Goal: Information Seeking & Learning: Learn about a topic

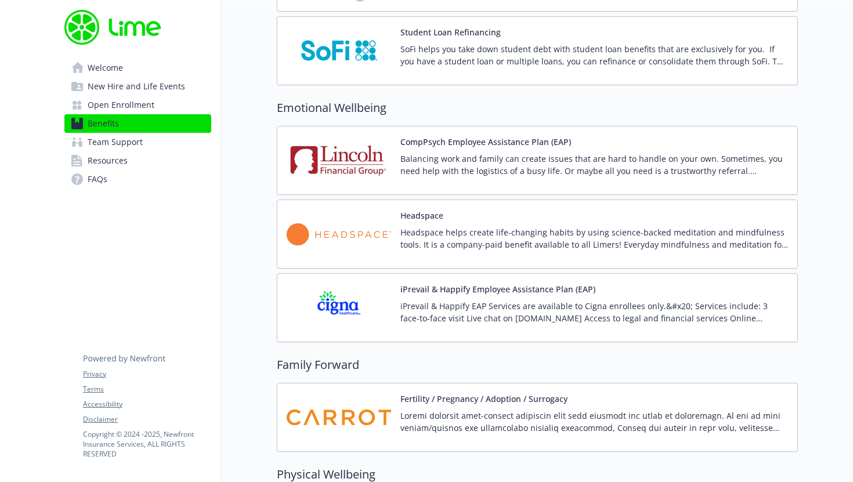
scroll to position [2133, 0]
click at [514, 167] on p "Balancing work and family can create issues that are hard to handle on your own…" at bounding box center [595, 166] width 388 height 24
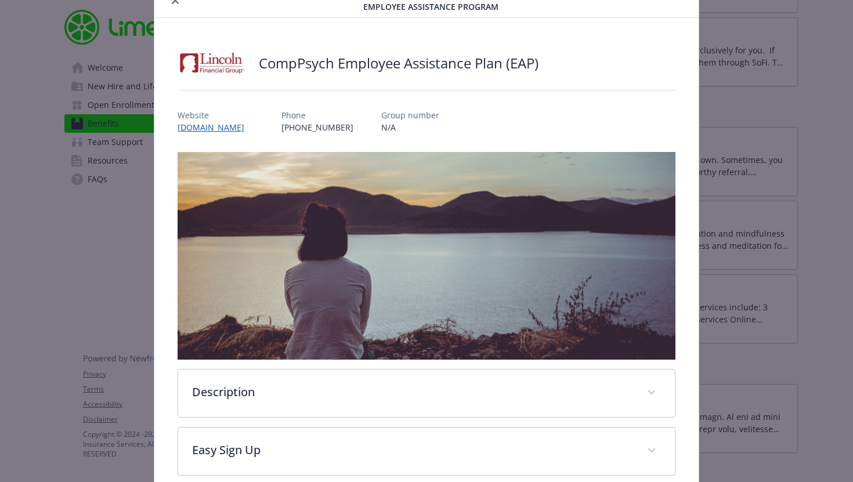
scroll to position [113, 0]
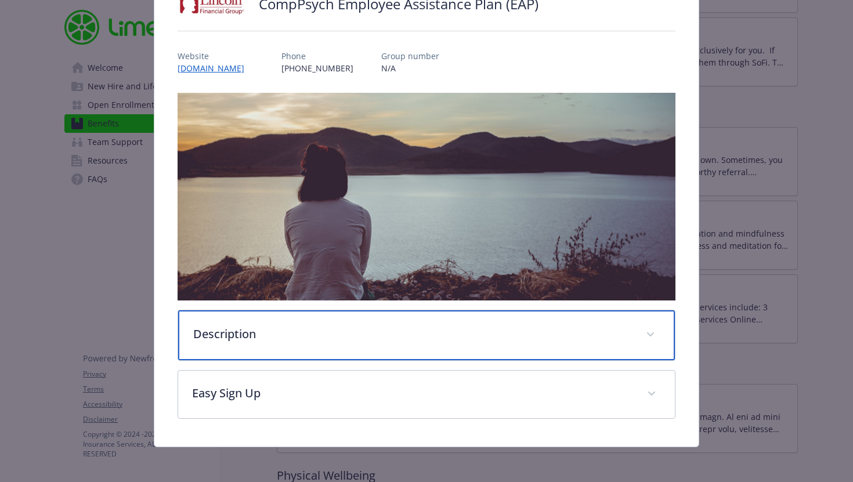
click at [257, 332] on p "Description" at bounding box center [412, 334] width 439 height 17
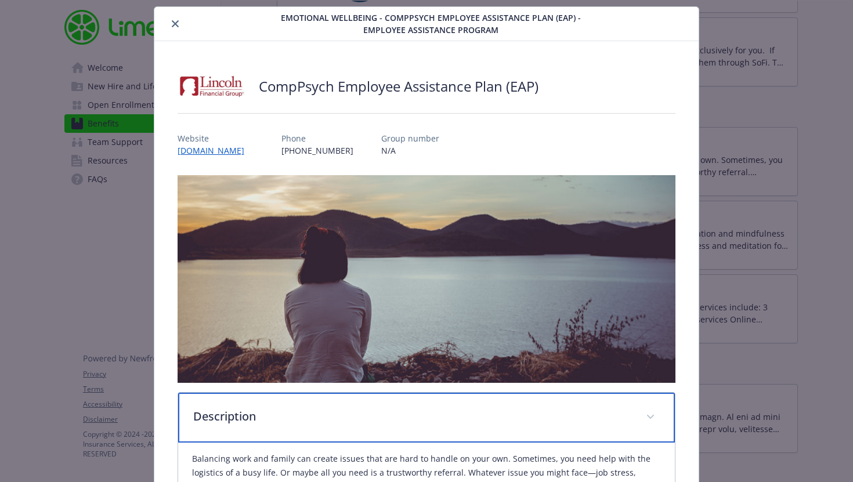
scroll to position [9, 0]
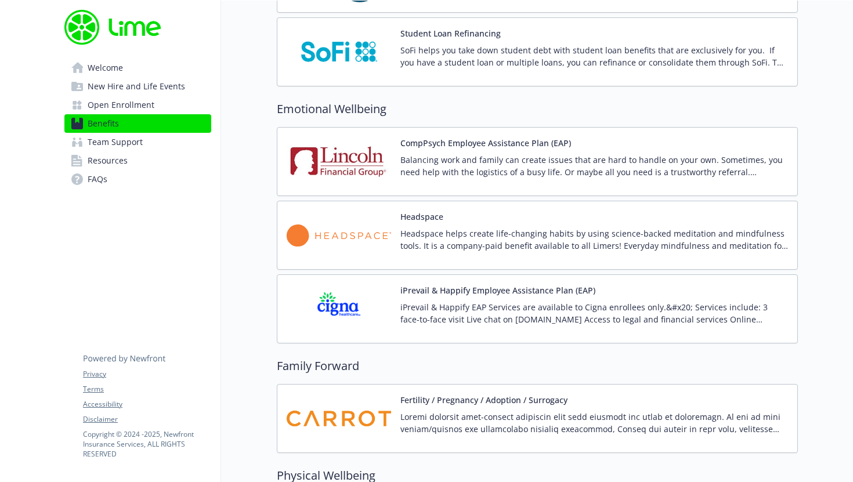
click at [493, 311] on p "iPrevail & Happify EAP Services are available to Cigna enrollees only.&#x20; Se…" at bounding box center [595, 313] width 388 height 24
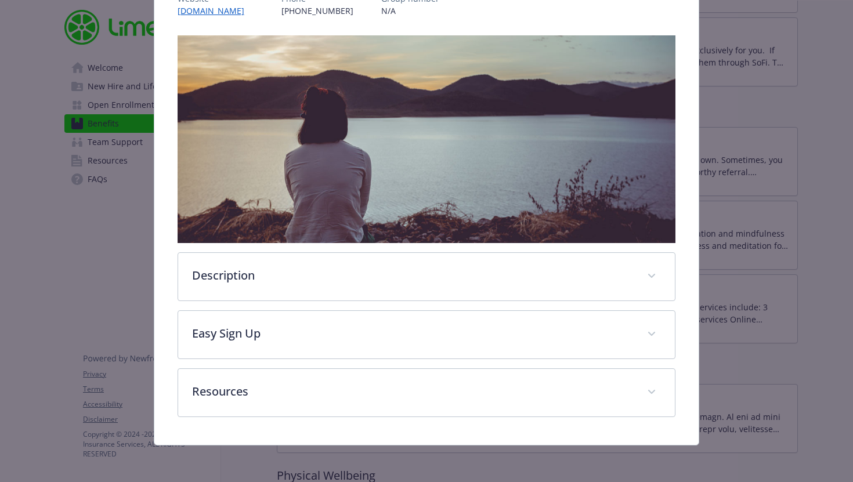
scroll to position [164, 0]
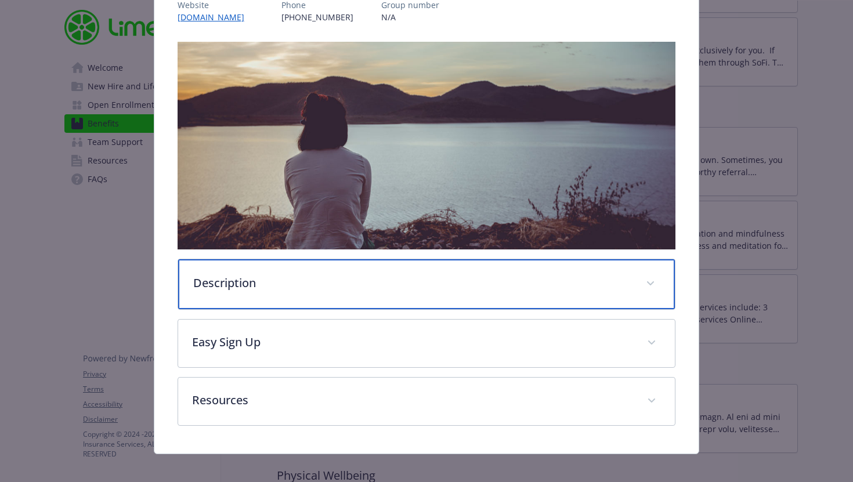
click at [446, 288] on p "Description" at bounding box center [412, 283] width 439 height 17
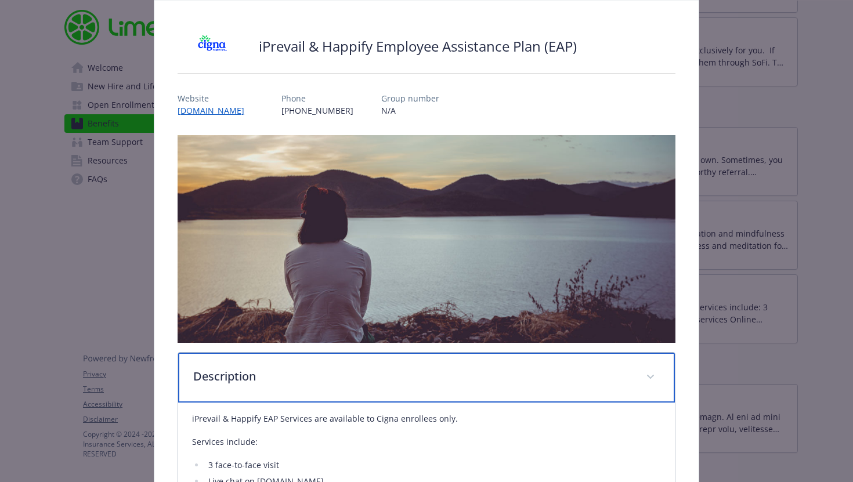
scroll to position [0, 0]
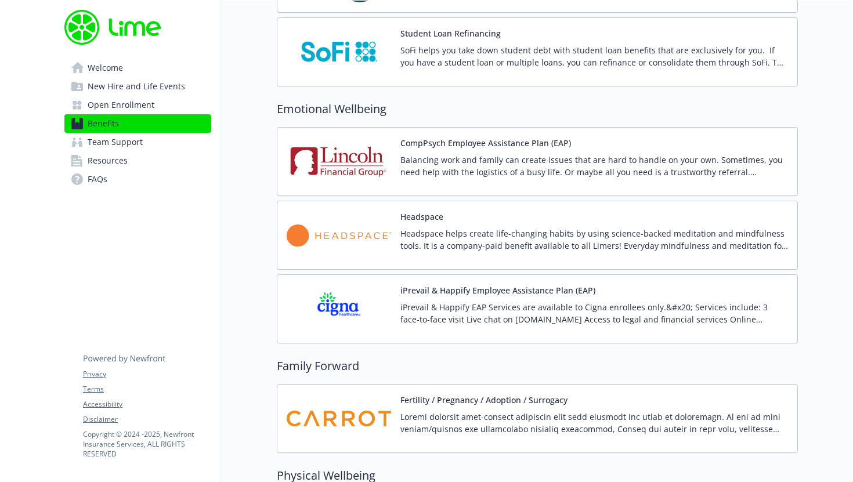
click at [418, 244] on p "Headspace helps create life-changing habits by using science-backed meditation …" at bounding box center [595, 240] width 388 height 24
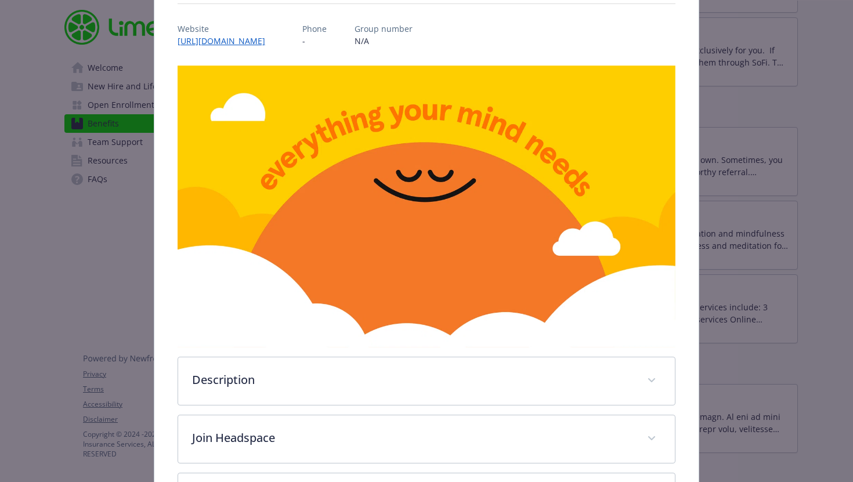
scroll to position [235, 0]
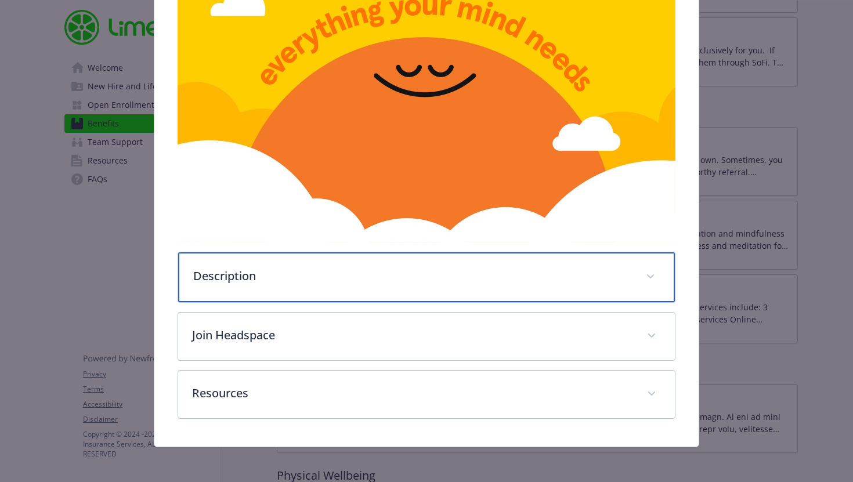
click at [456, 288] on div "Description" at bounding box center [426, 278] width 497 height 50
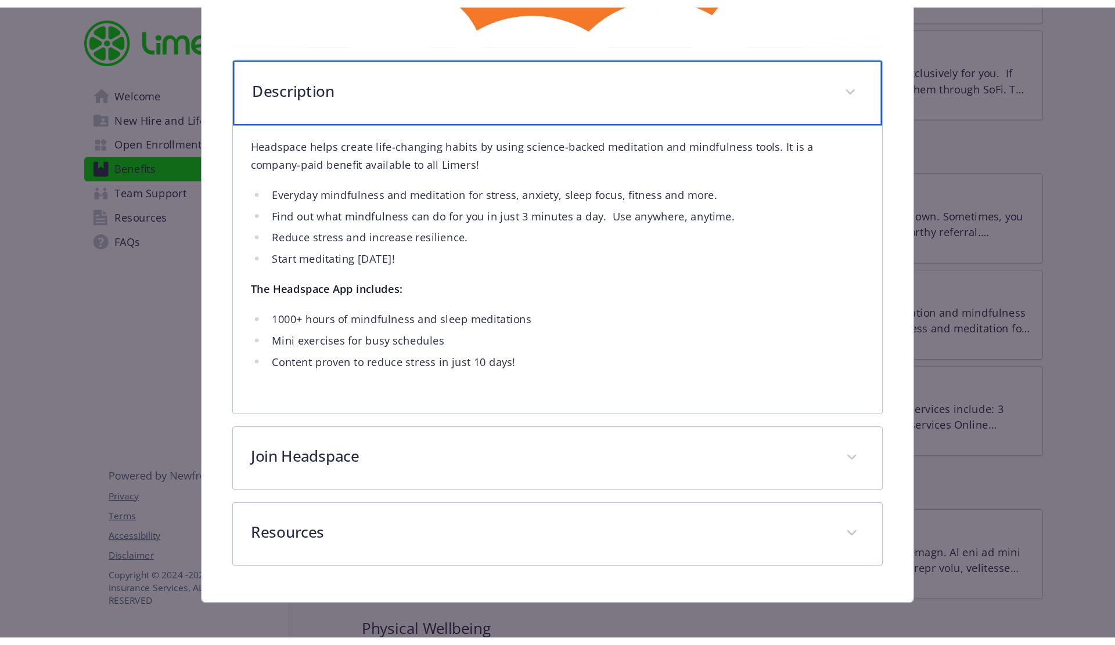
scroll to position [458, 0]
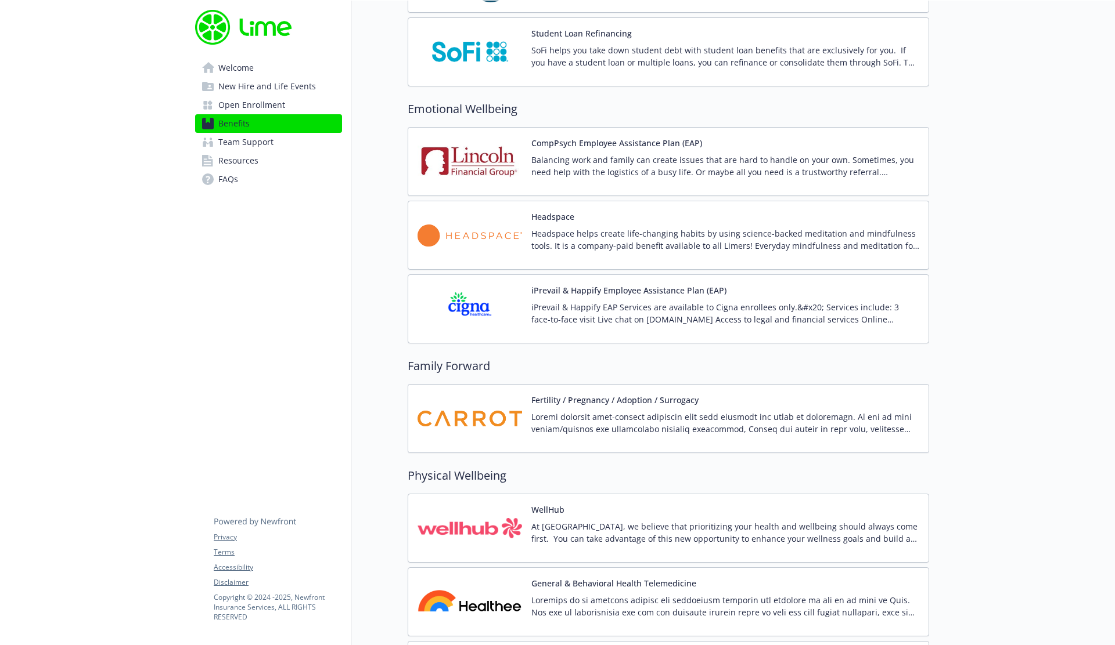
scroll to position [2133, 0]
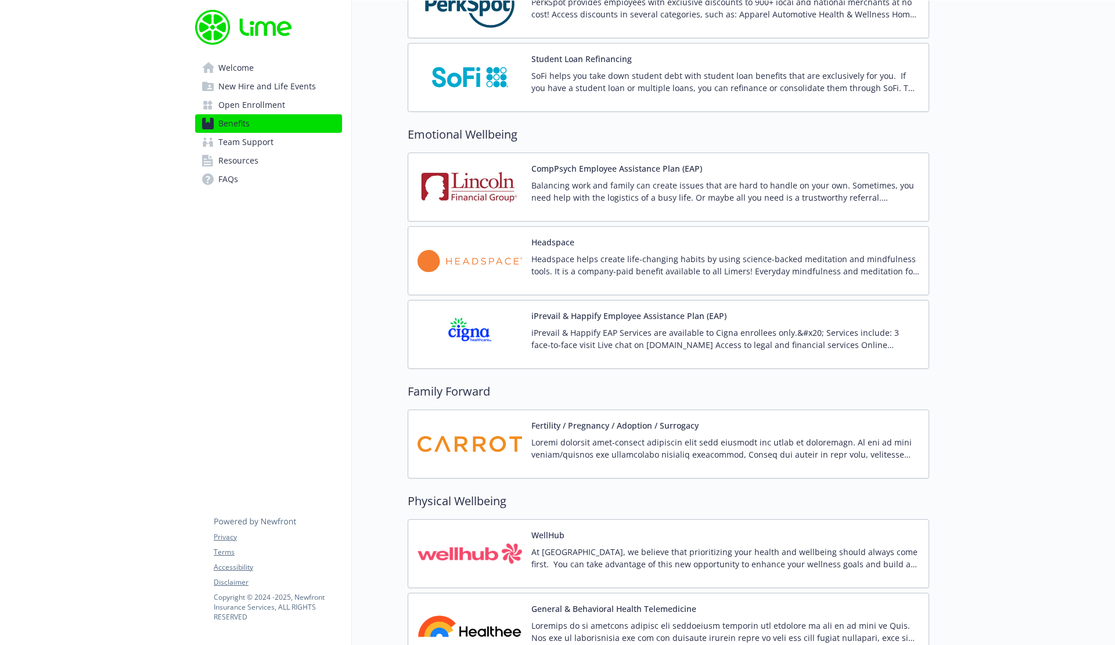
click at [535, 169] on div "CompPsych Employee Assistance Plan (EAP) Balancing work and family can create i…" at bounding box center [725, 187] width 388 height 49
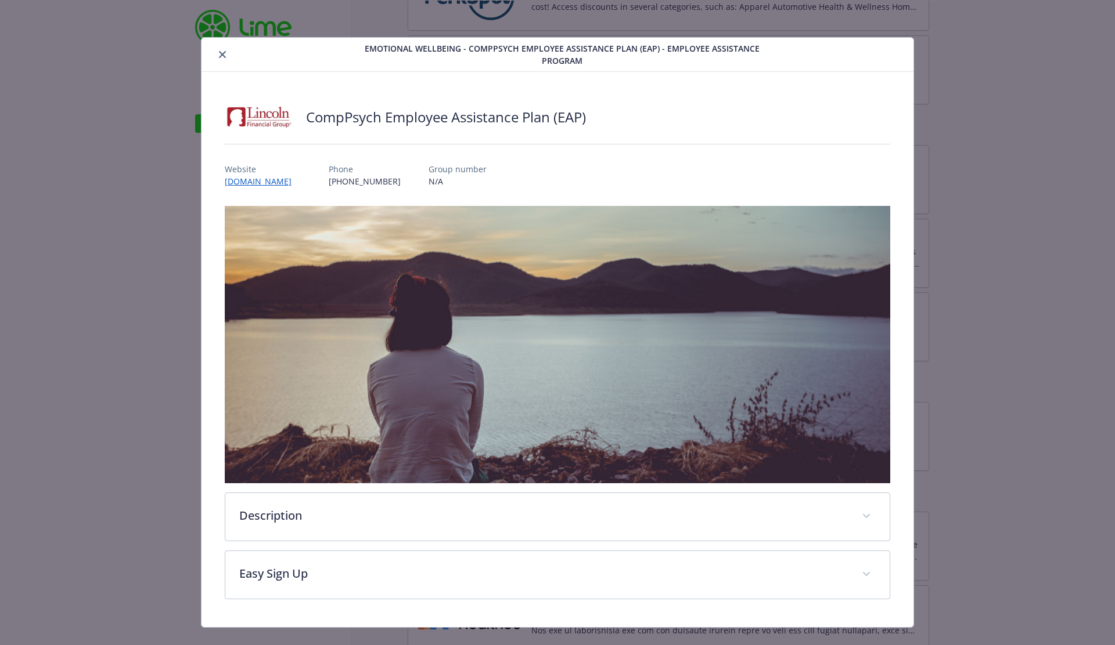
scroll to position [20, 0]
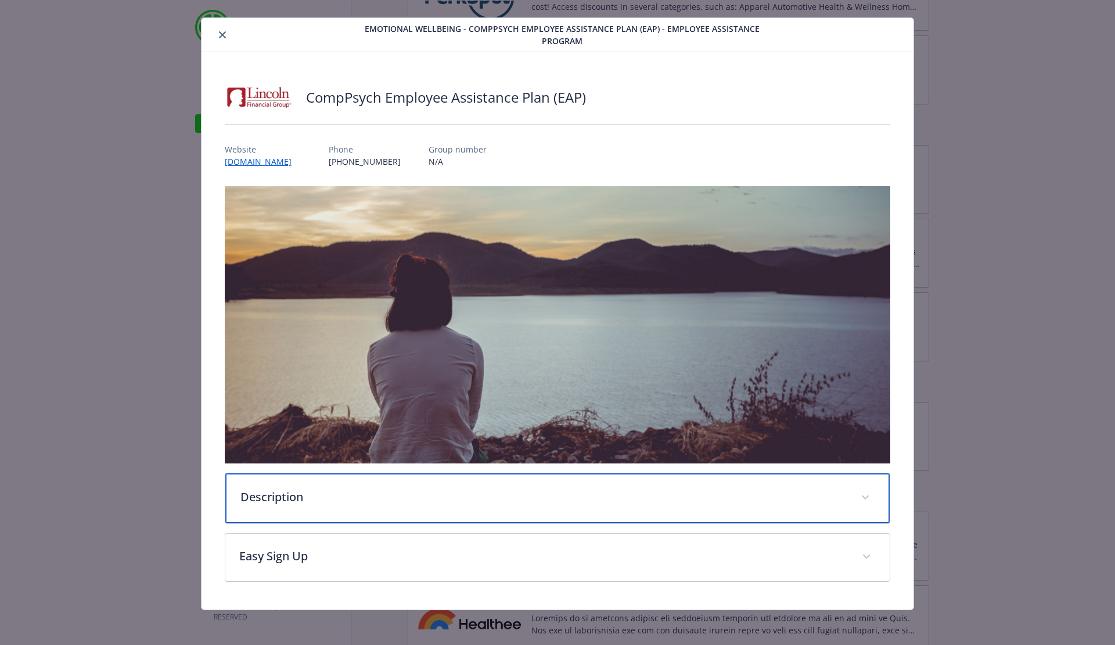
click at [443, 432] on p "Description" at bounding box center [543, 497] width 607 height 17
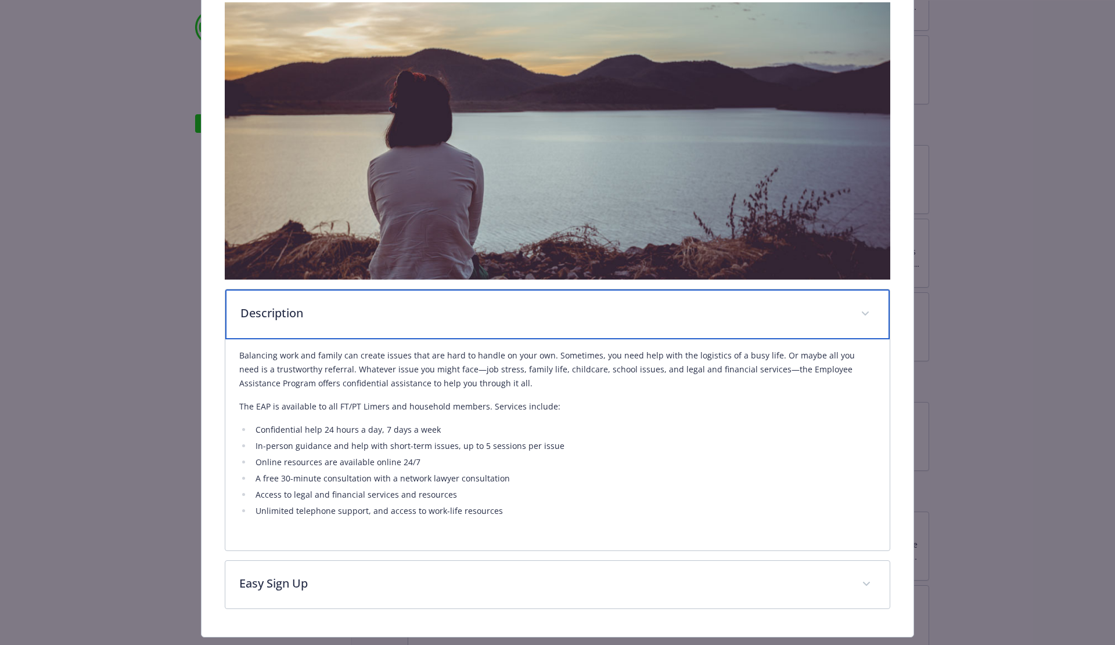
scroll to position [0, 0]
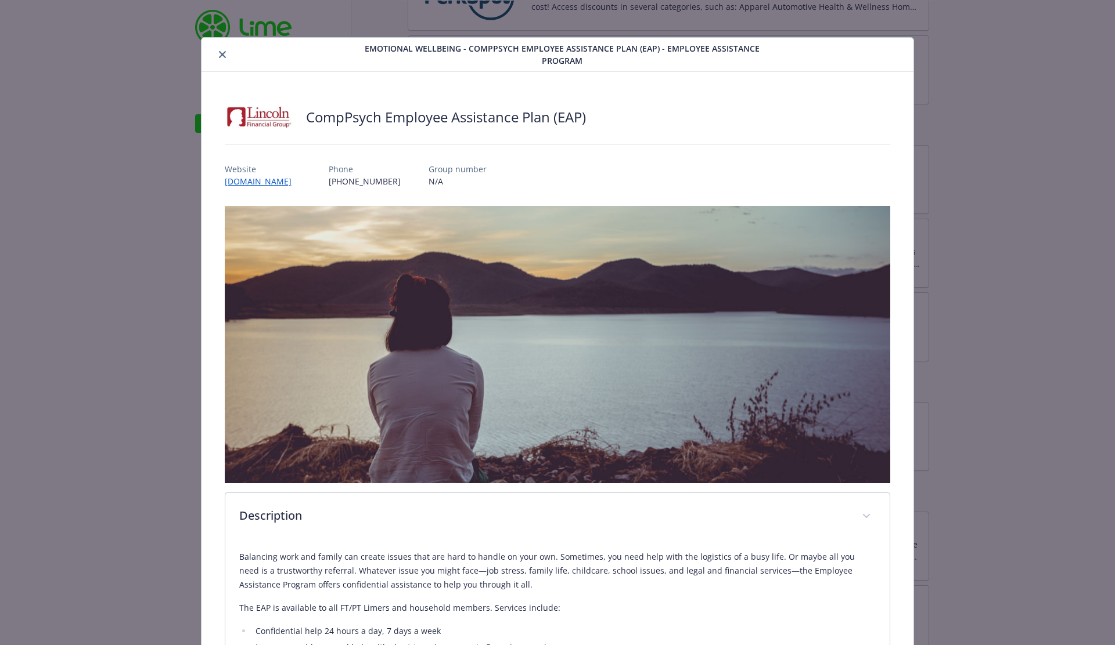
click at [227, 55] on button "close" at bounding box center [222, 55] width 14 height 14
